Goal: Transaction & Acquisition: Download file/media

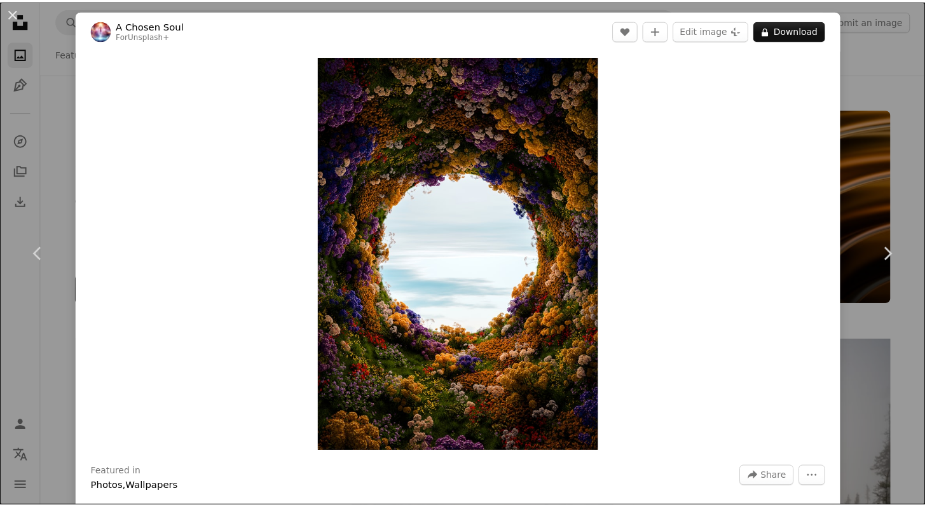
scroll to position [2128, 0]
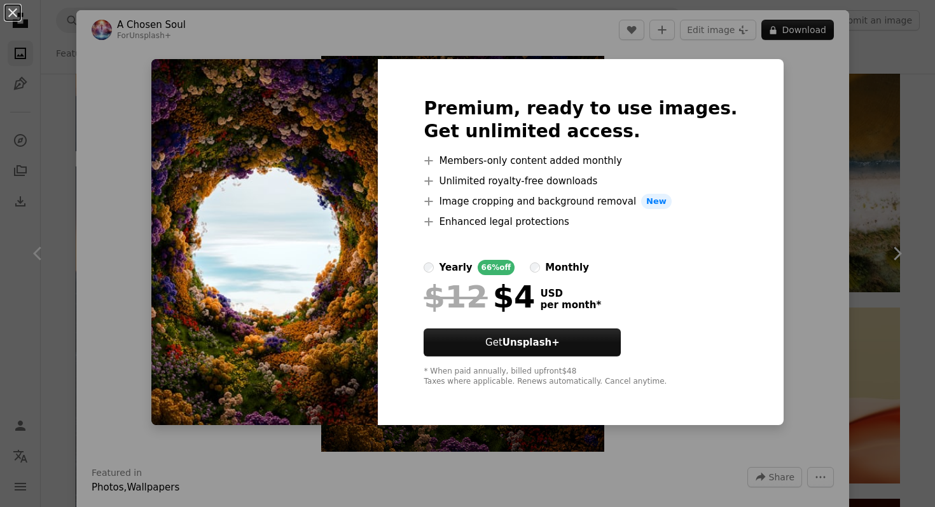
click at [850, 121] on div "An X shape Premium, ready to use images. Get unlimited access. A plus sign Memb…" at bounding box center [467, 253] width 935 height 507
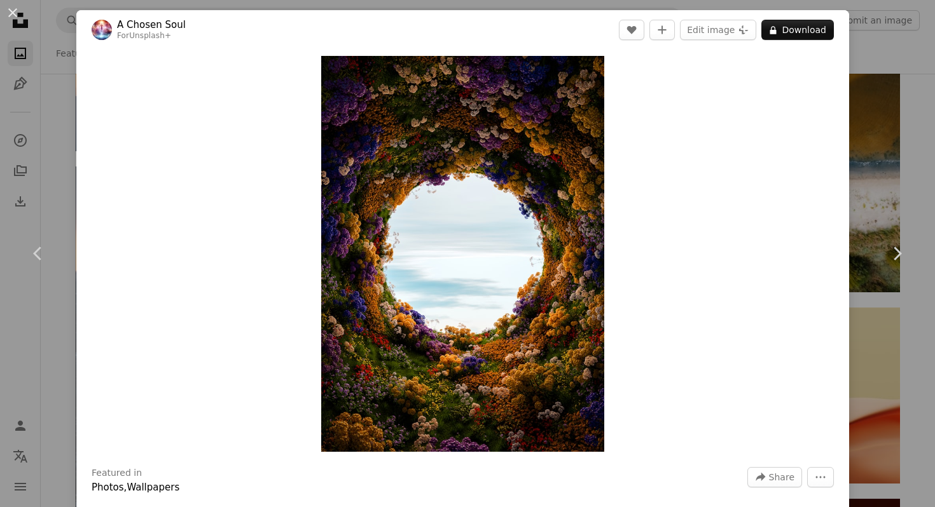
click at [866, 135] on div "An X shape Chevron left Chevron right A Chosen Soul For Unsplash+ A heart A plu…" at bounding box center [467, 253] width 935 height 507
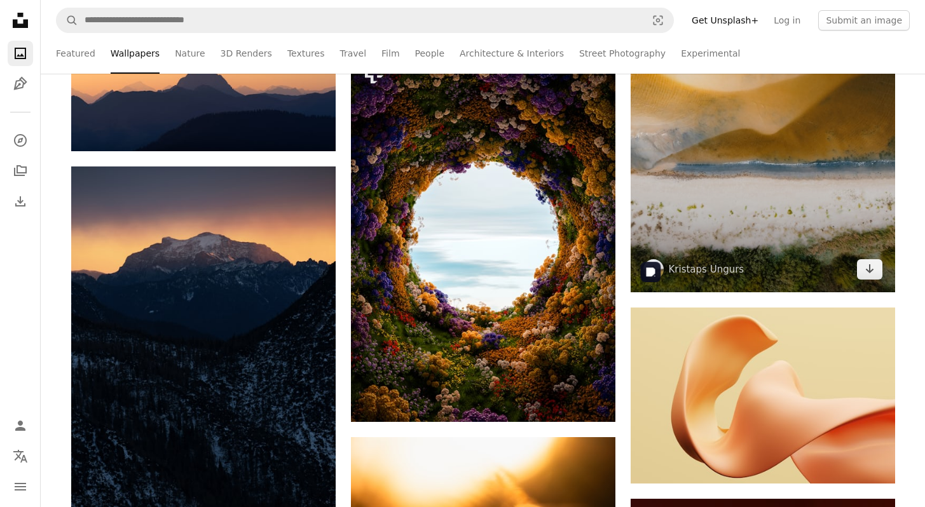
click at [844, 190] on img at bounding box center [763, 115] width 264 height 353
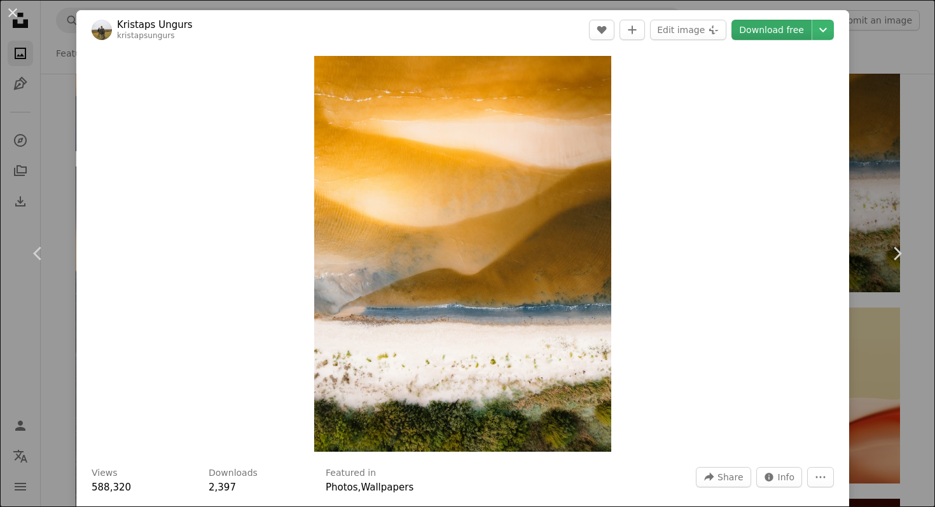
click at [788, 29] on link "Download free" at bounding box center [771, 30] width 80 height 20
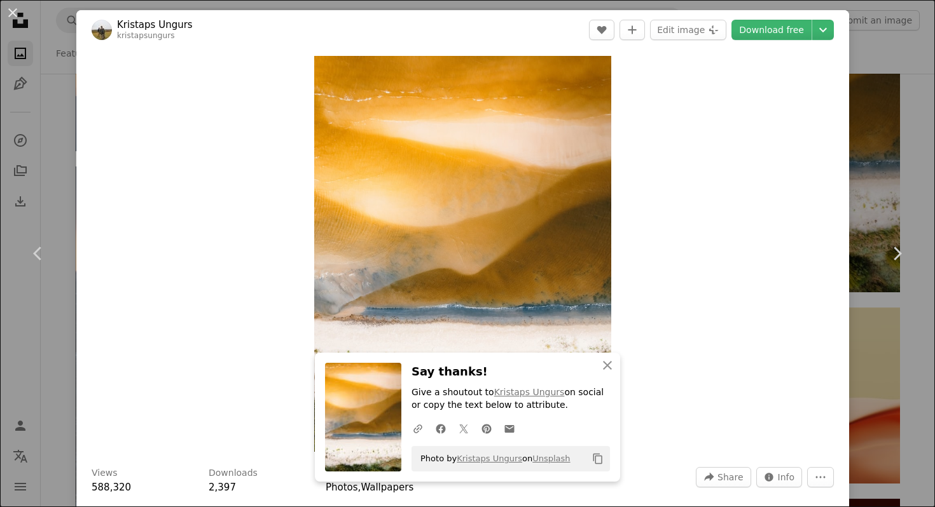
click at [866, 188] on div "An X shape Chevron left Chevron right Kristaps Ungurs kristapsungurs A heart A …" at bounding box center [467, 253] width 935 height 507
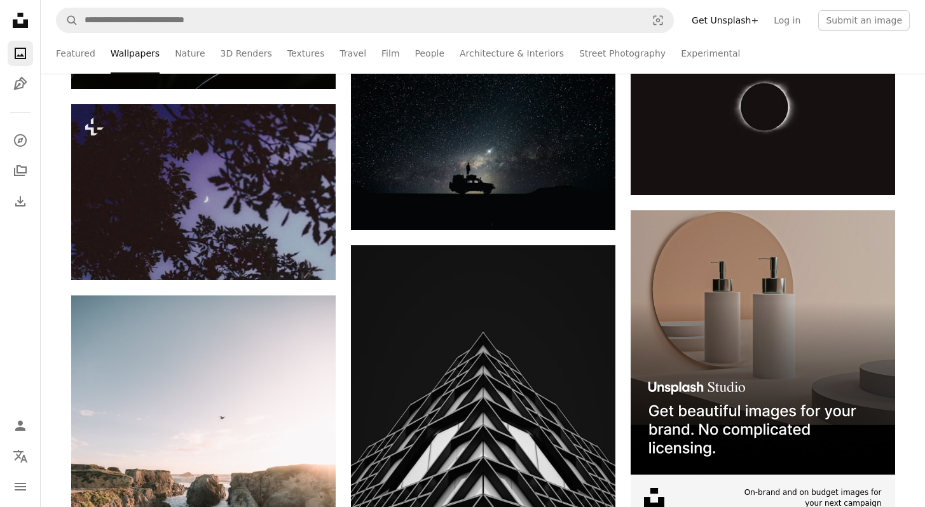
scroll to position [3829, 0]
